Goal: Information Seeking & Learning: Learn about a topic

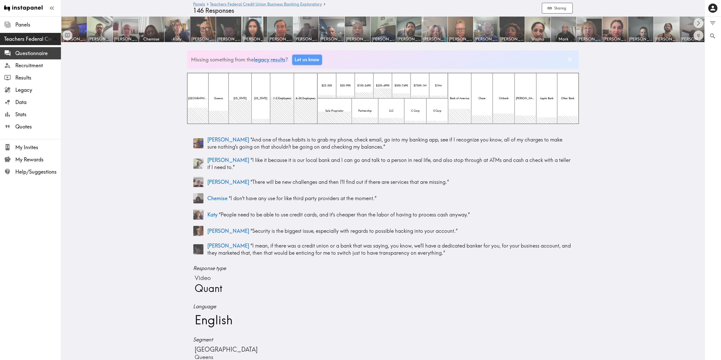
click at [24, 57] on span "Questionnaire" at bounding box center [38, 53] width 46 height 9
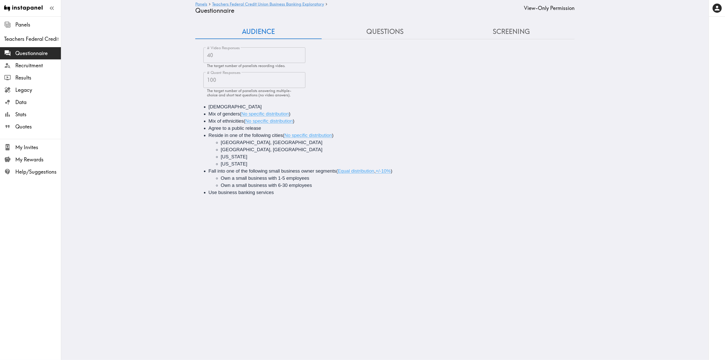
click at [378, 38] on button "Questions" at bounding box center [385, 31] width 126 height 15
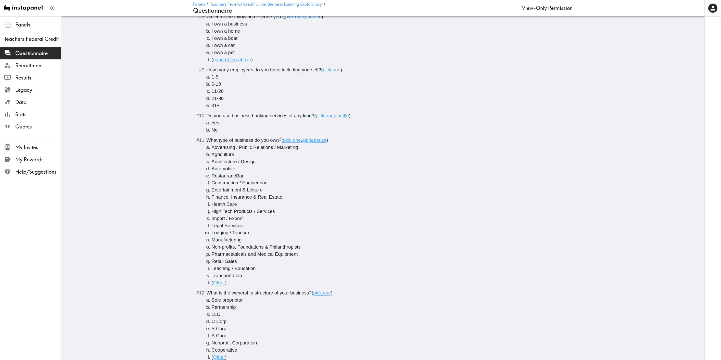
scroll to position [283, 0]
click at [25, 81] on span "Results" at bounding box center [38, 77] width 46 height 7
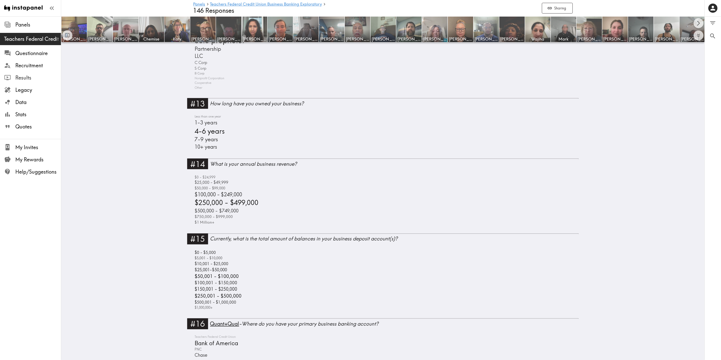
scroll to position [1332, 0]
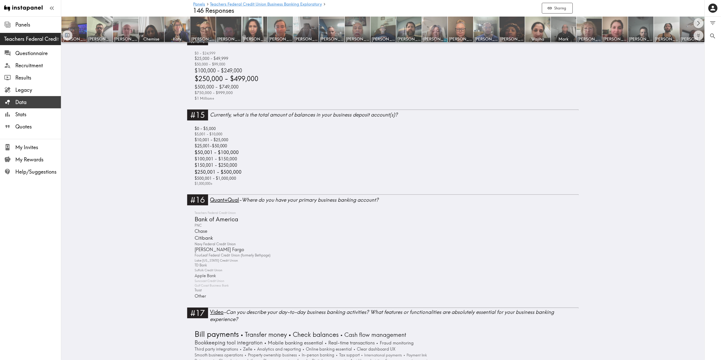
click at [28, 101] on span "Data" at bounding box center [38, 102] width 46 height 7
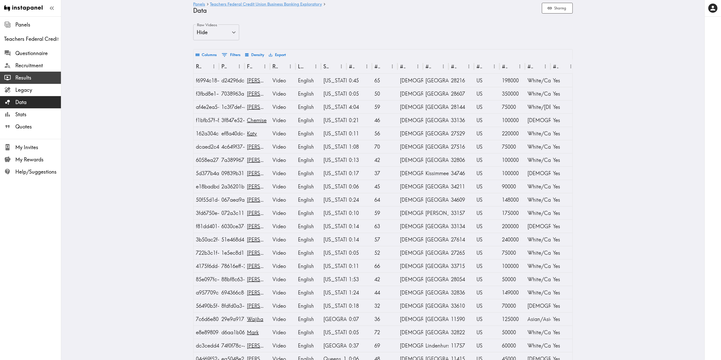
click at [26, 78] on span "Results" at bounding box center [38, 77] width 46 height 7
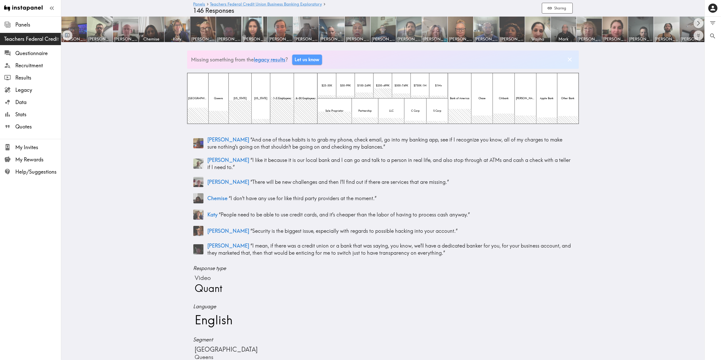
click at [413, 26] on img at bounding box center [409, 29] width 27 height 27
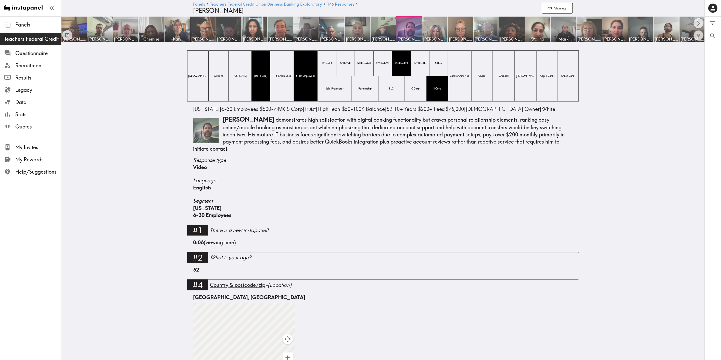
click at [204, 127] on img at bounding box center [206, 131] width 26 height 26
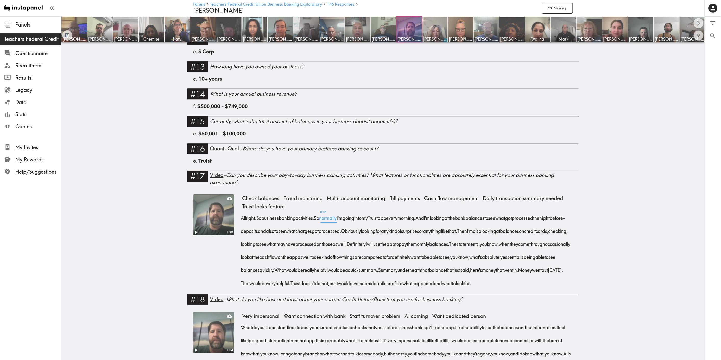
scroll to position [623, 0]
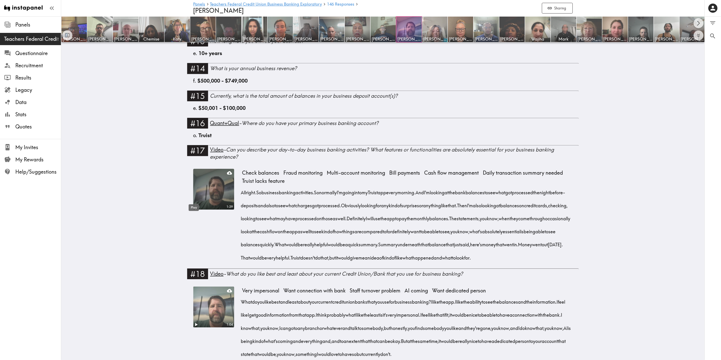
click at [195, 204] on icon "Play" at bounding box center [196, 207] width 7 height 7
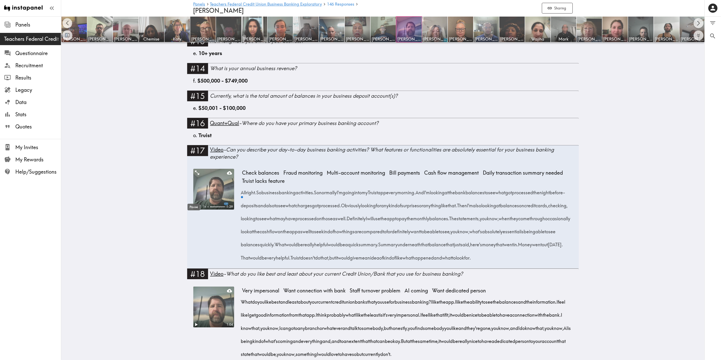
scroll to position [0, 26]
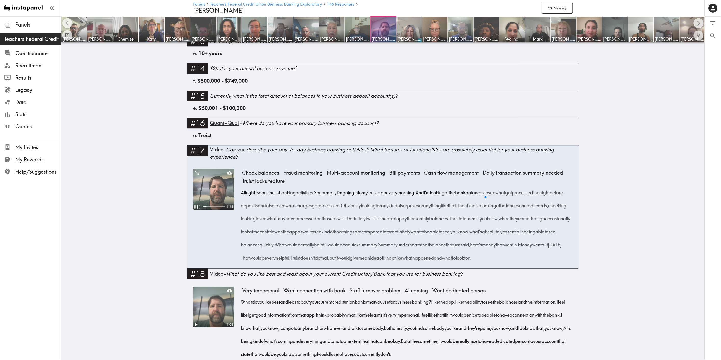
click at [601, 229] on main "Panels Teachers Federal Credit Union Business Banking Exploratory 146 Responses…" at bounding box center [382, 288] width 643 height 1739
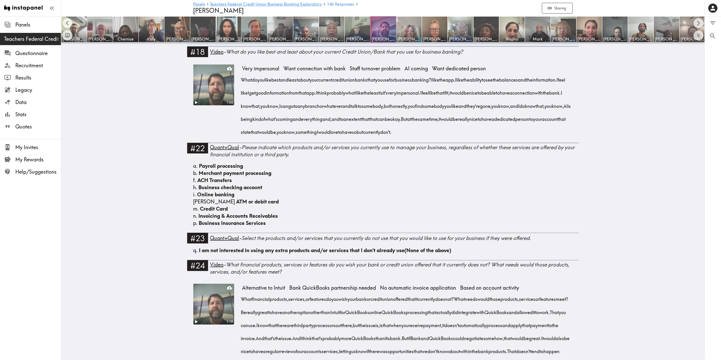
scroll to position [822, 0]
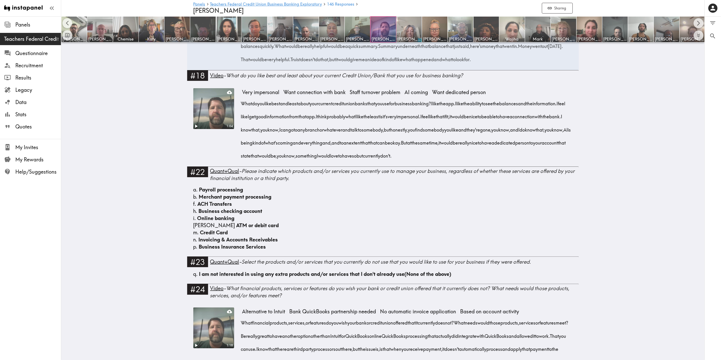
click at [512, 25] on img at bounding box center [512, 29] width 27 height 27
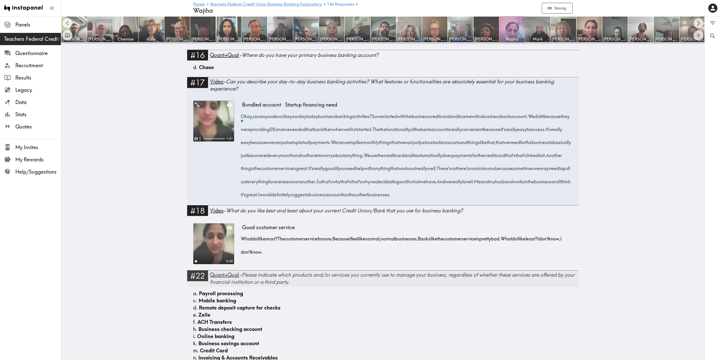
scroll to position [797, 0]
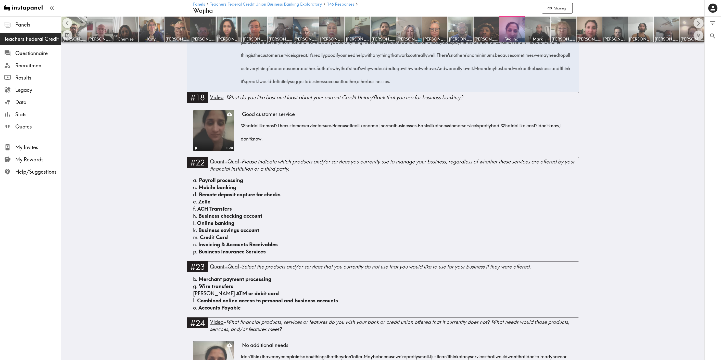
click at [217, 138] on video at bounding box center [213, 130] width 43 height 43
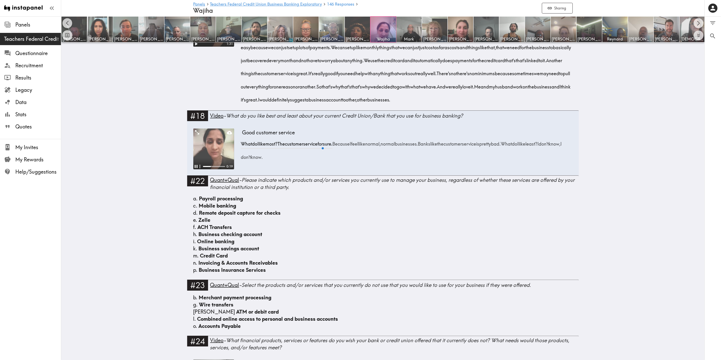
scroll to position [769, 0]
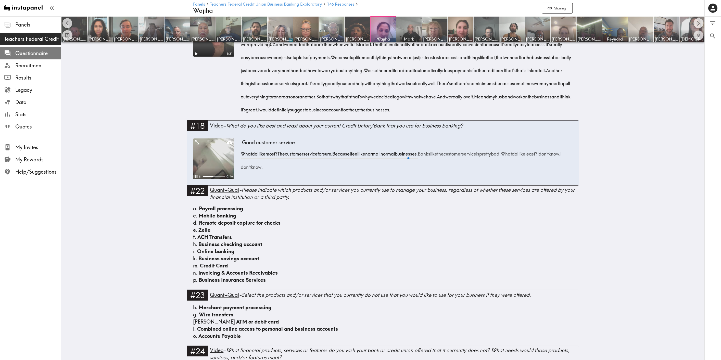
click at [24, 54] on span "Questionnaire" at bounding box center [38, 53] width 46 height 7
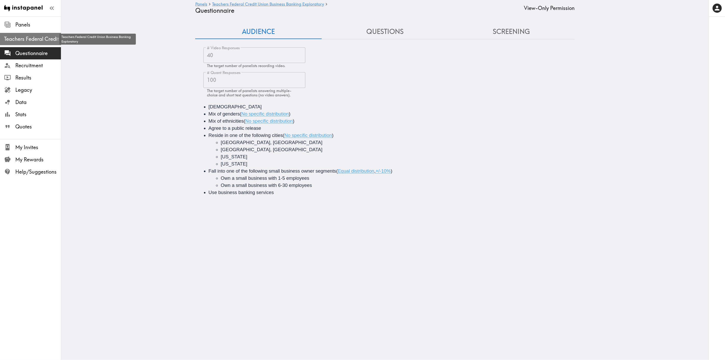
click at [31, 39] on span "Teachers Federal Credit Union Business Banking Exploratory" at bounding box center [32, 38] width 57 height 7
